Goal: Find specific page/section: Find specific page/section

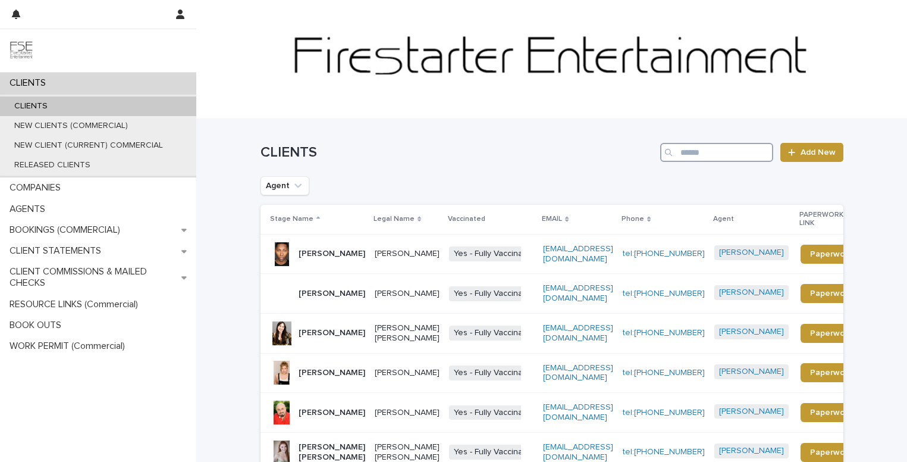
click at [741, 152] on input "Search" at bounding box center [716, 152] width 113 height 19
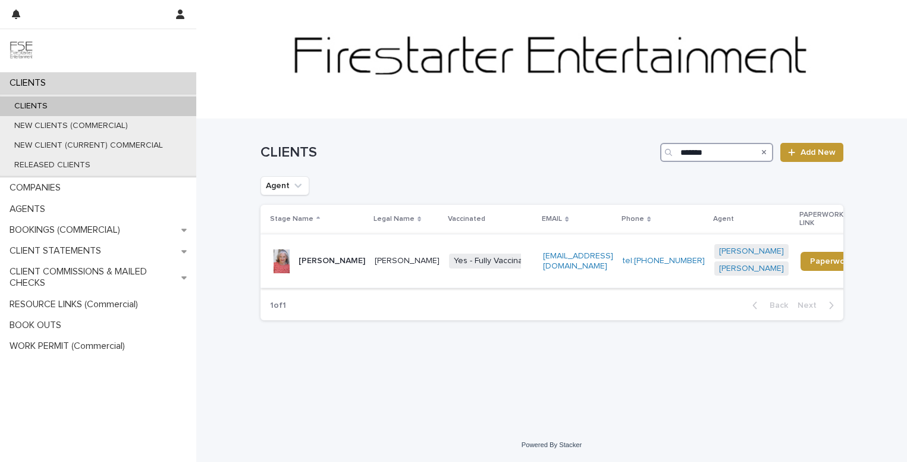
type input "*******"
click at [315, 257] on p "[PERSON_NAME]" at bounding box center [332, 261] width 67 height 10
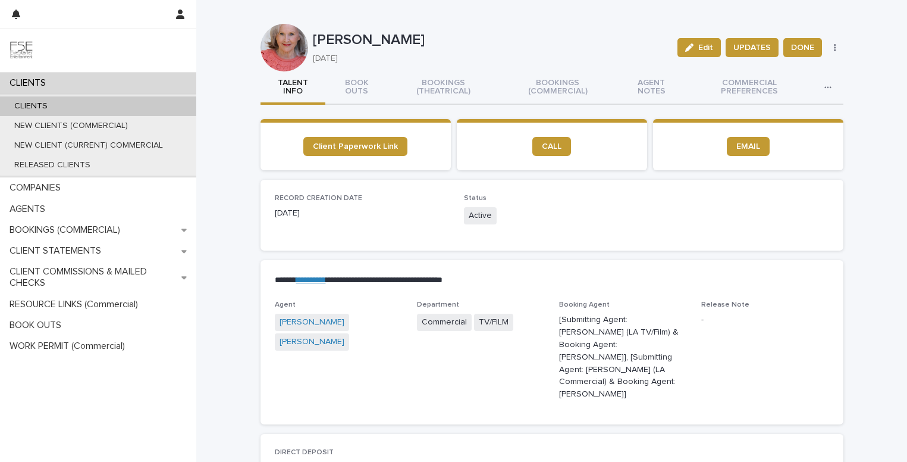
click at [354, 92] on button "BOOK OUTS" at bounding box center [356, 87] width 62 height 33
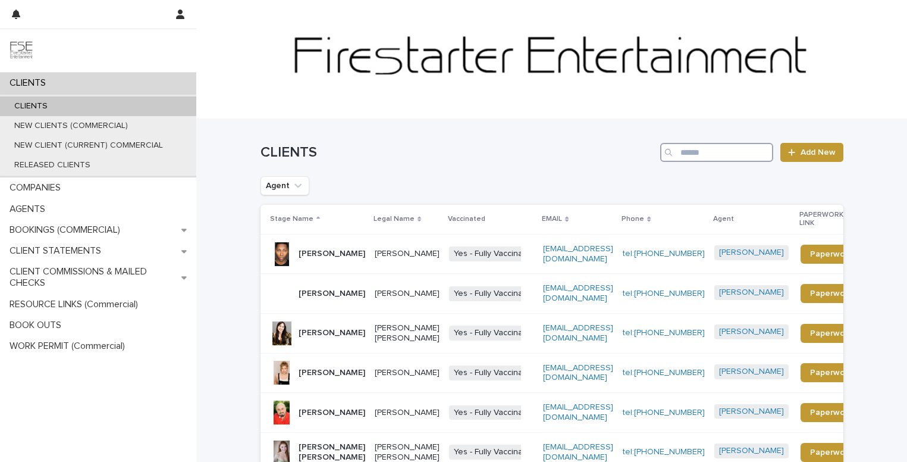
click at [694, 155] on input "Search" at bounding box center [716, 152] width 113 height 19
type input "******"
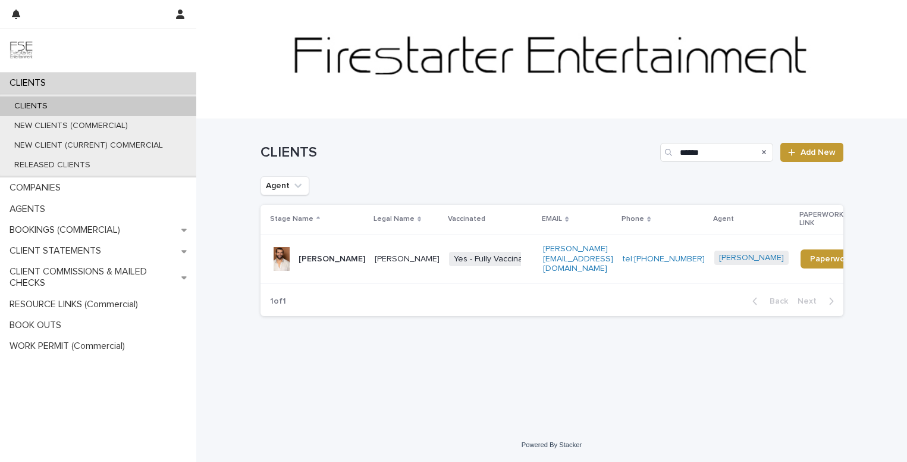
click at [325, 254] on p "Adriel Arenas" at bounding box center [332, 259] width 67 height 10
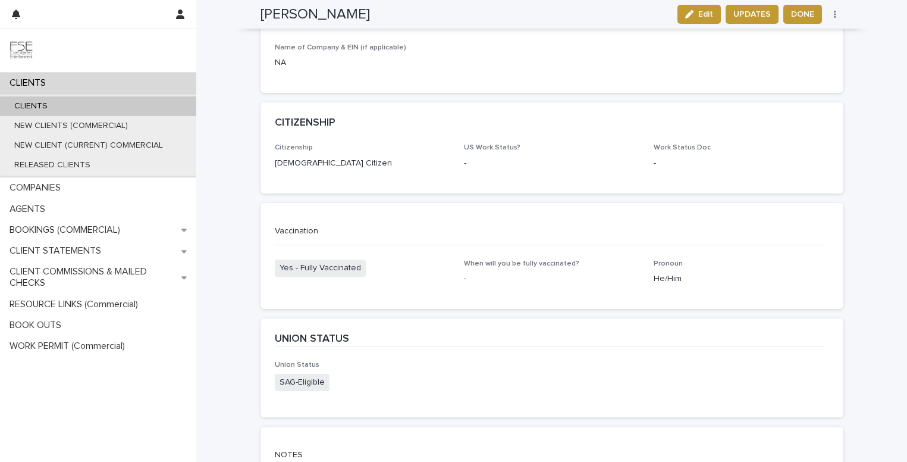
scroll to position [1945, 0]
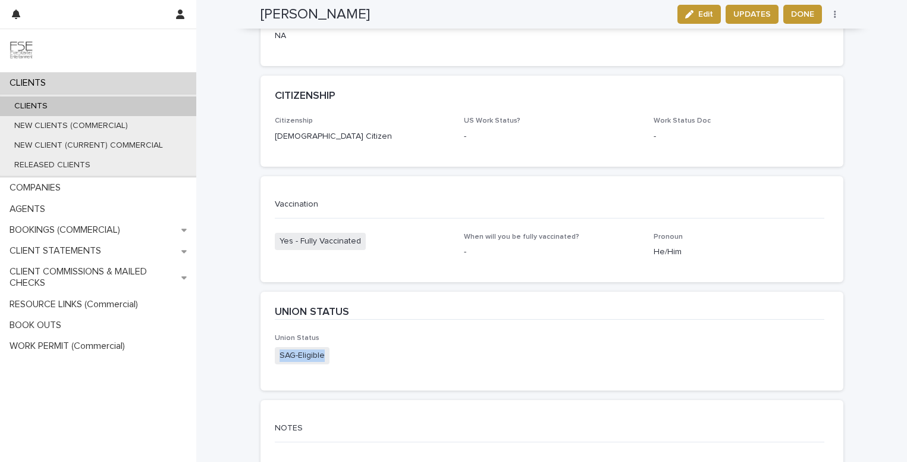
drag, startPoint x: 339, startPoint y: 327, endPoint x: 271, endPoint y: 327, distance: 67.8
click at [271, 334] on div "Union Status SAG-Eligible" at bounding box center [552, 362] width 583 height 57
copy span "SAG-Eligible"
